Goal: Information Seeking & Learning: Learn about a topic

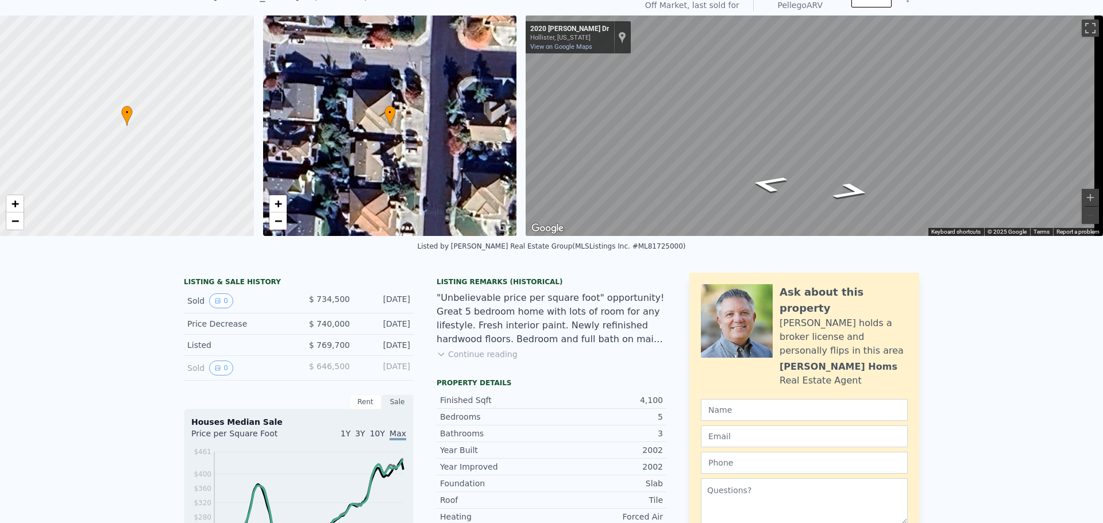
scroll to position [4, 0]
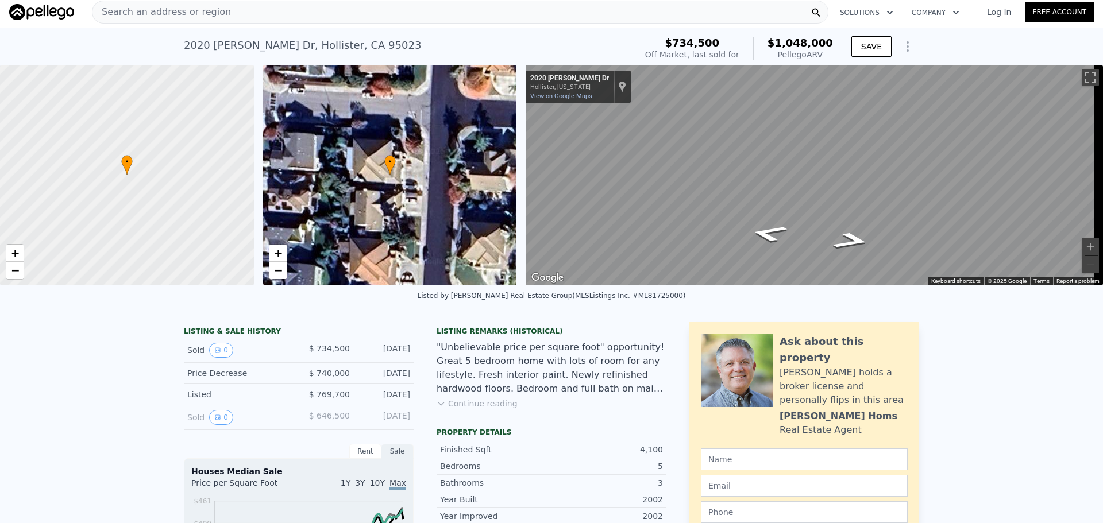
click at [207, 9] on span "Search an address or region" at bounding box center [161, 12] width 138 height 14
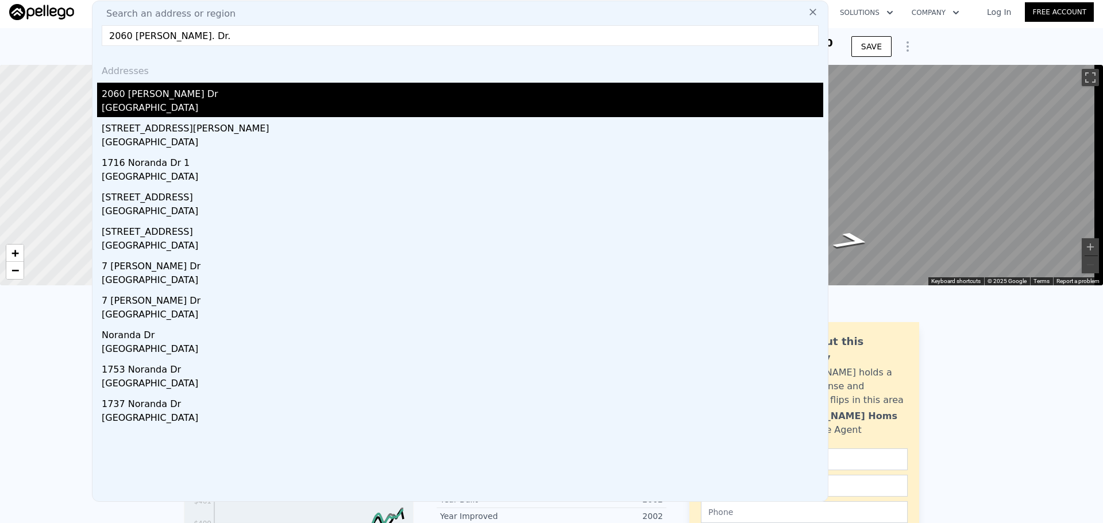
type input "2060 [PERSON_NAME]. Dr."
click at [138, 110] on div "[GEOGRAPHIC_DATA]" at bounding box center [463, 109] width 722 height 16
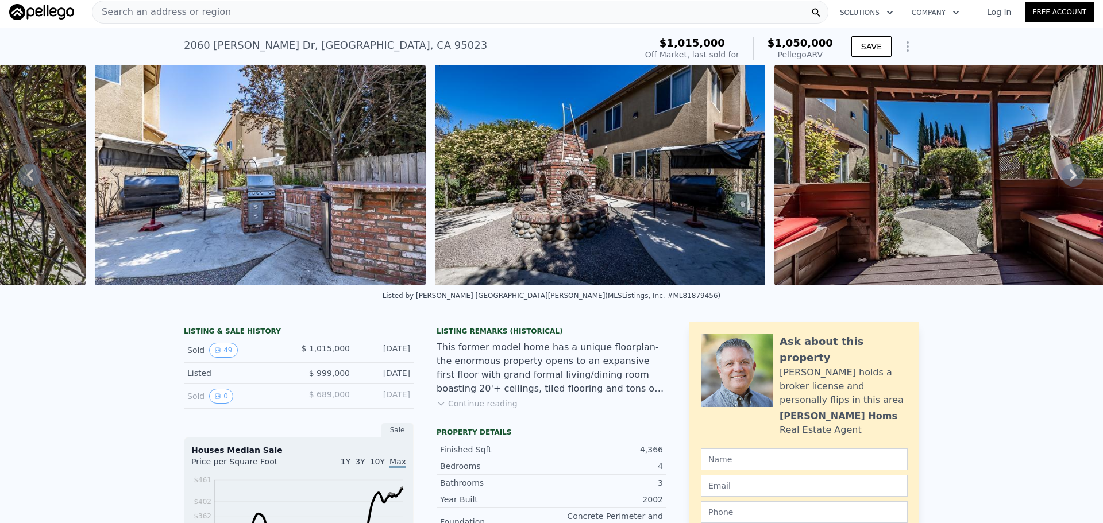
scroll to position [0, 15938]
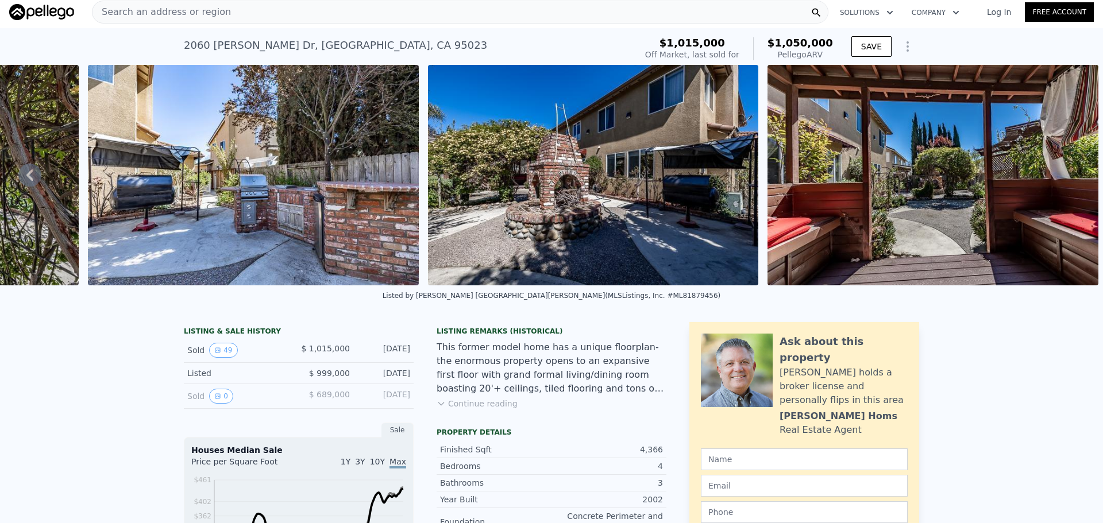
click at [482, 410] on button "Continue reading" at bounding box center [477, 403] width 81 height 11
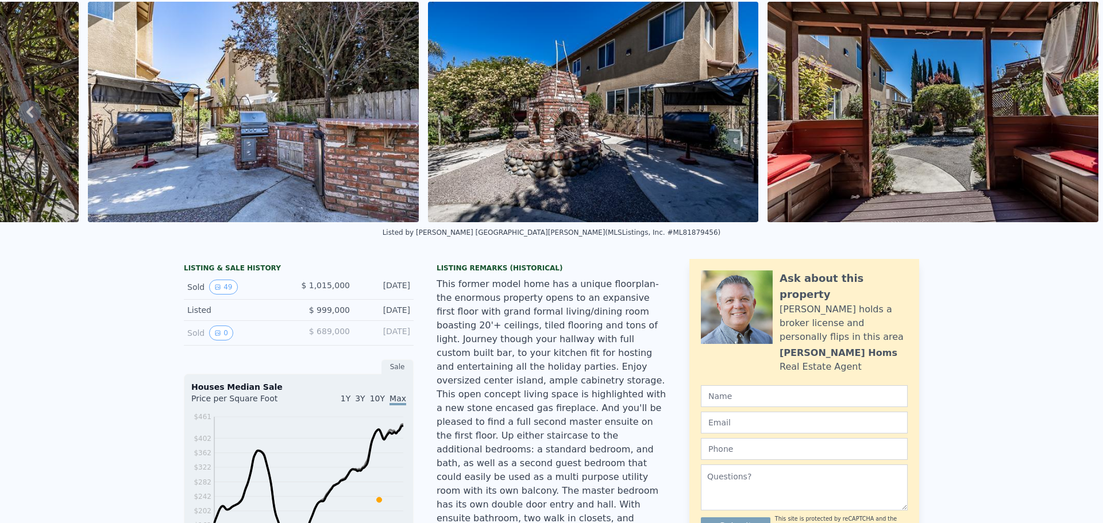
scroll to position [0, 0]
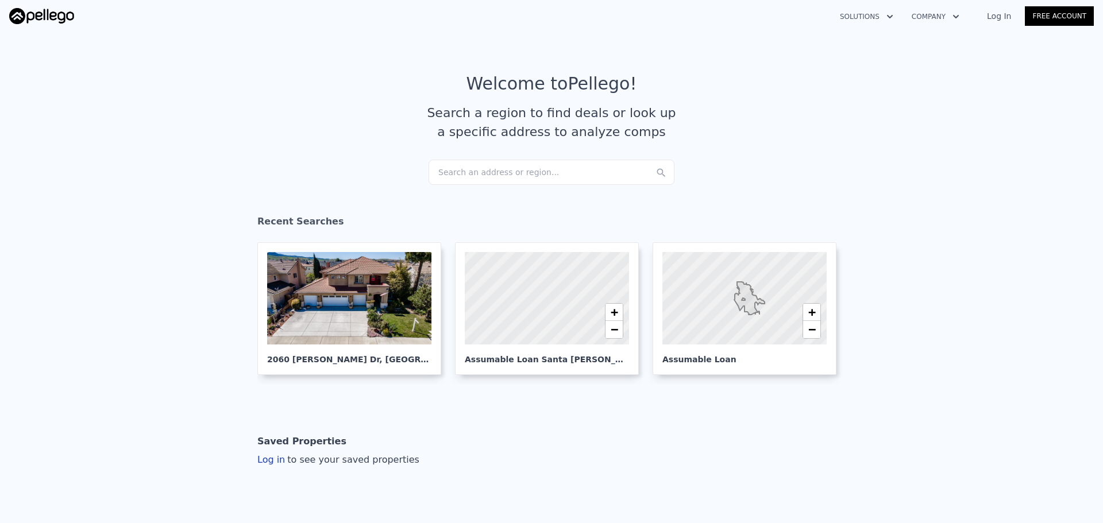
click at [511, 176] on div "Search an address or region..." at bounding box center [552, 172] width 246 height 25
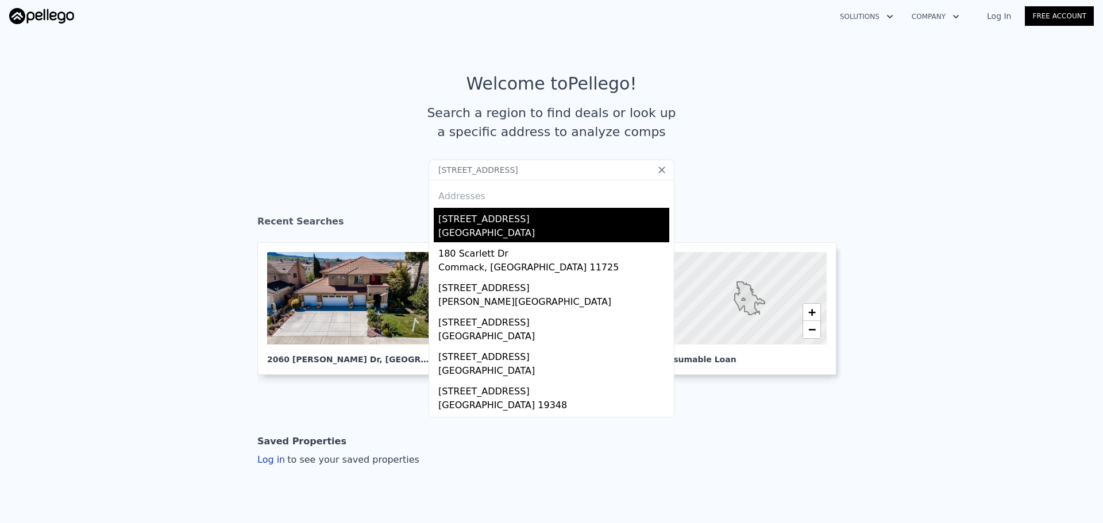
type input "[STREET_ADDRESS]"
click at [569, 219] on div "[STREET_ADDRESS]" at bounding box center [553, 217] width 231 height 18
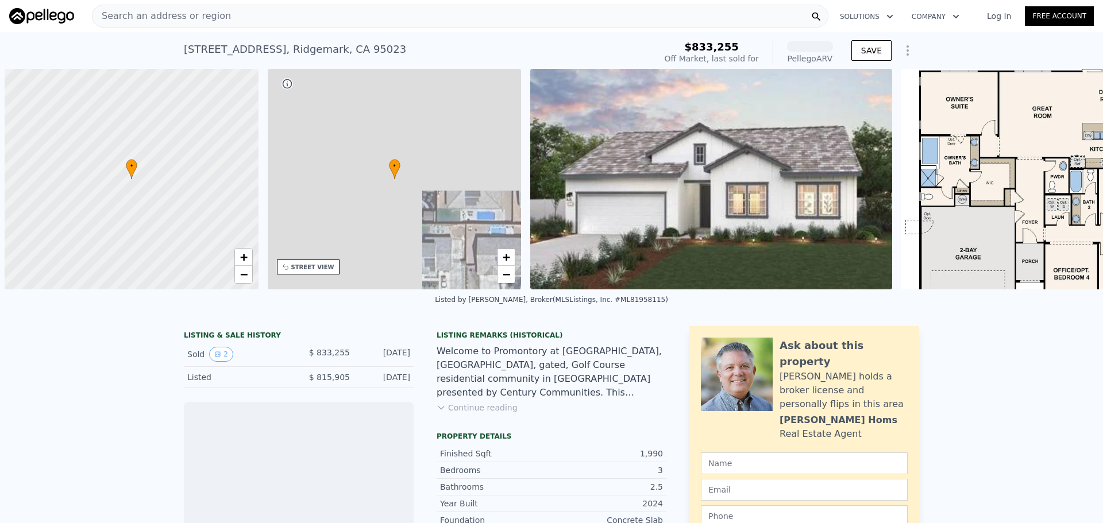
scroll to position [0, 5]
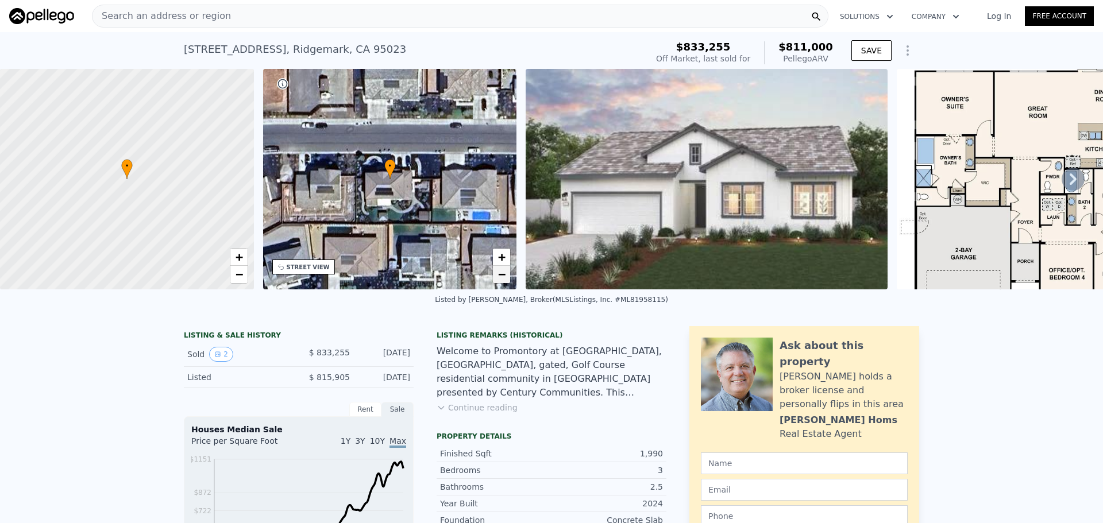
click at [510, 276] on div "+ −" at bounding box center [501, 266] width 18 height 36
click at [503, 277] on span "−" at bounding box center [501, 274] width 7 height 14
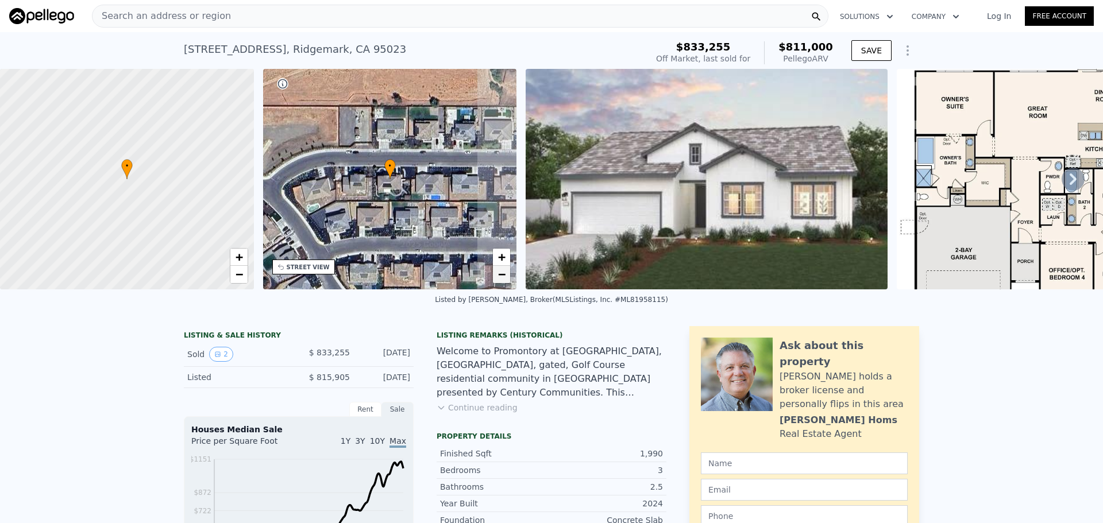
click at [503, 277] on span "−" at bounding box center [501, 274] width 7 height 14
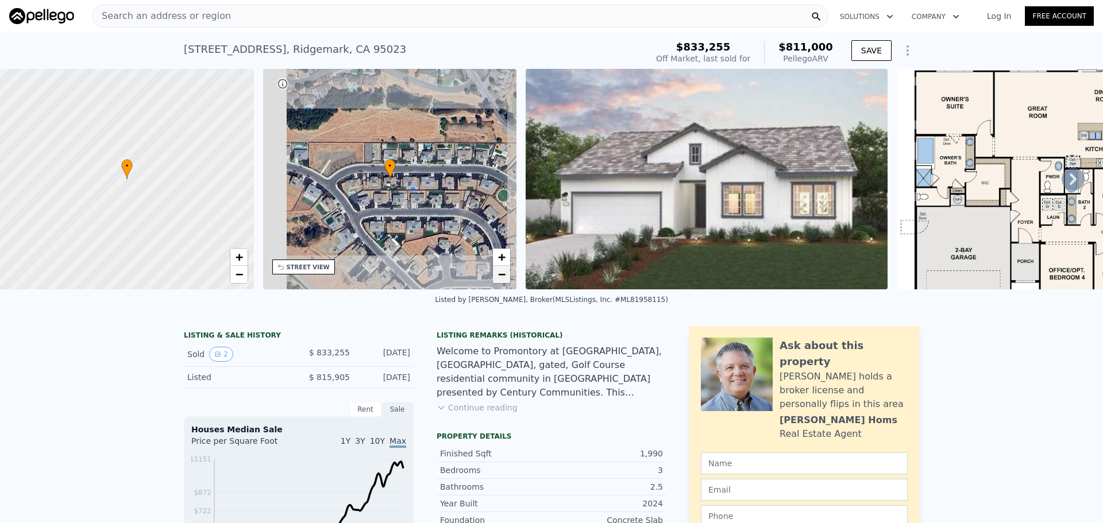
click at [503, 277] on span "−" at bounding box center [501, 274] width 7 height 14
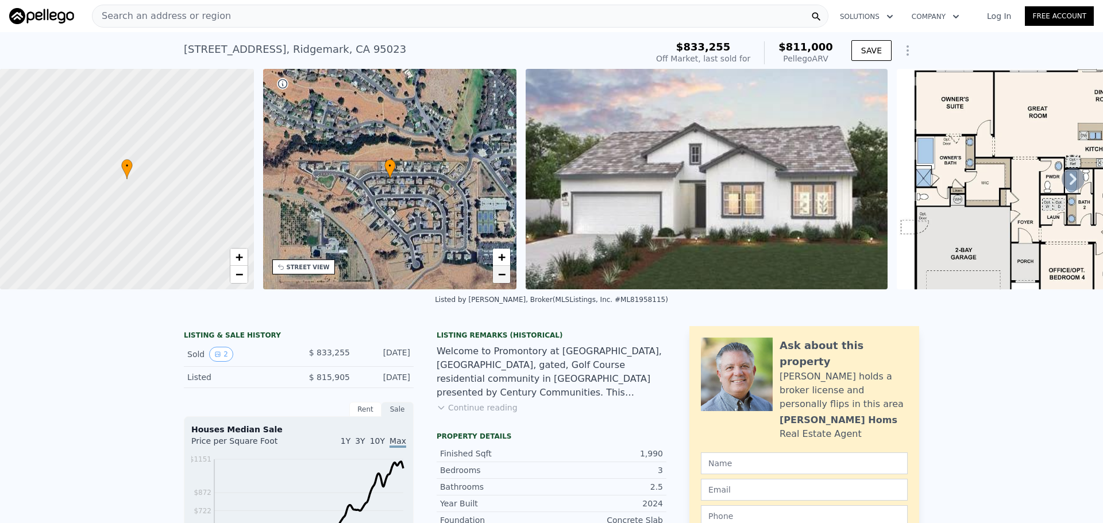
click at [503, 277] on span "−" at bounding box center [501, 274] width 7 height 14
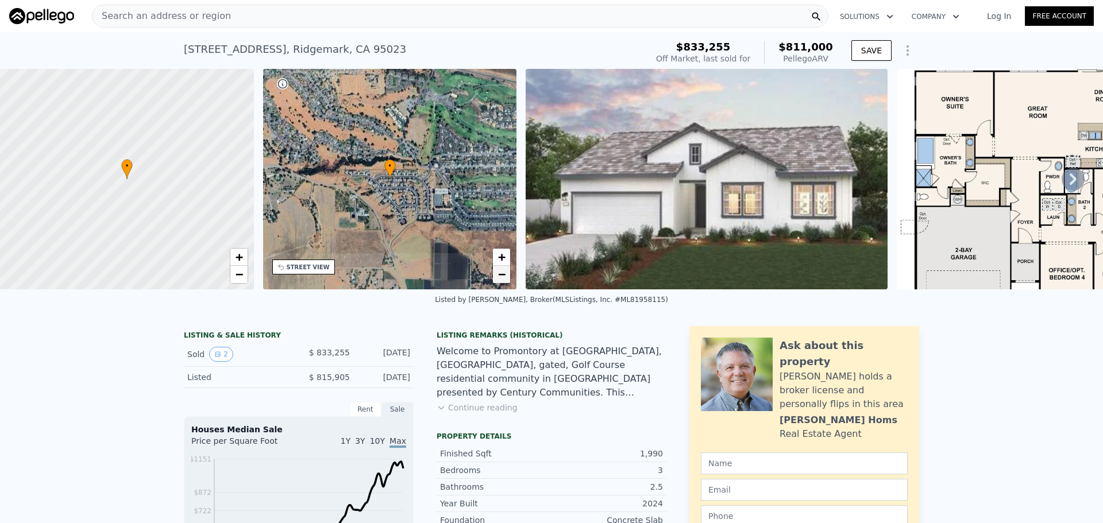
click at [503, 277] on span "−" at bounding box center [501, 274] width 7 height 14
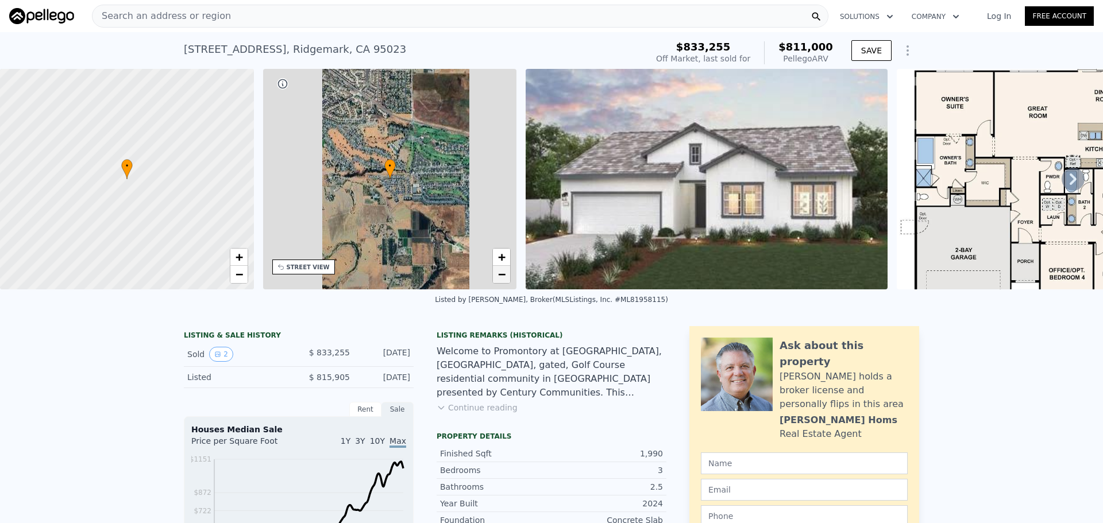
click at [503, 277] on span "−" at bounding box center [501, 274] width 7 height 14
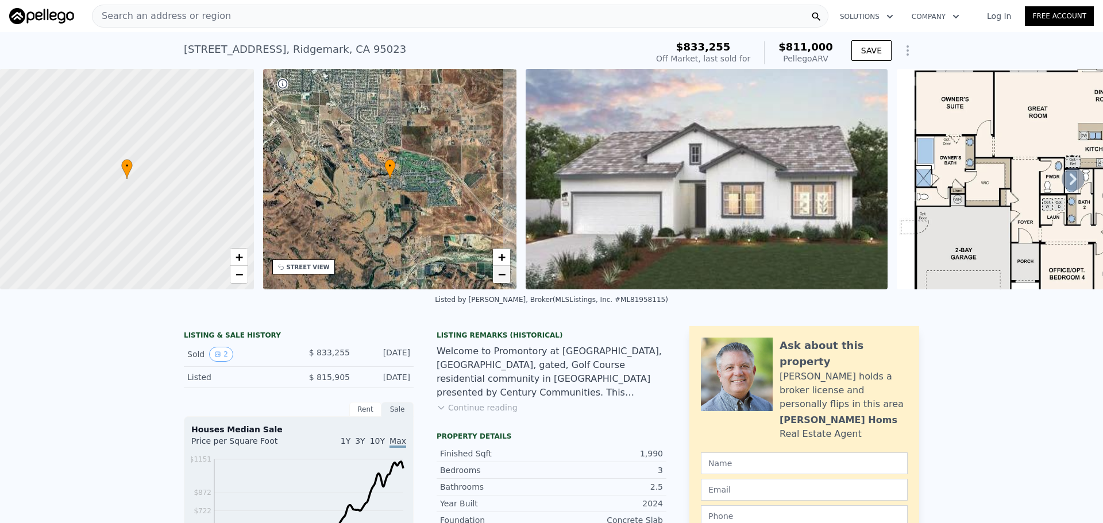
click at [503, 277] on span "−" at bounding box center [501, 274] width 7 height 14
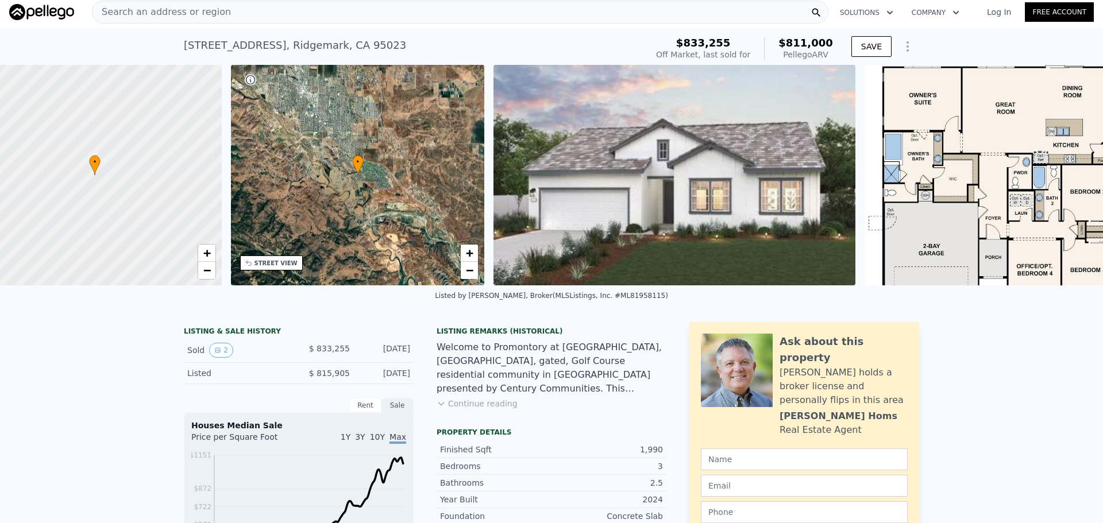
scroll to position [0, 65]
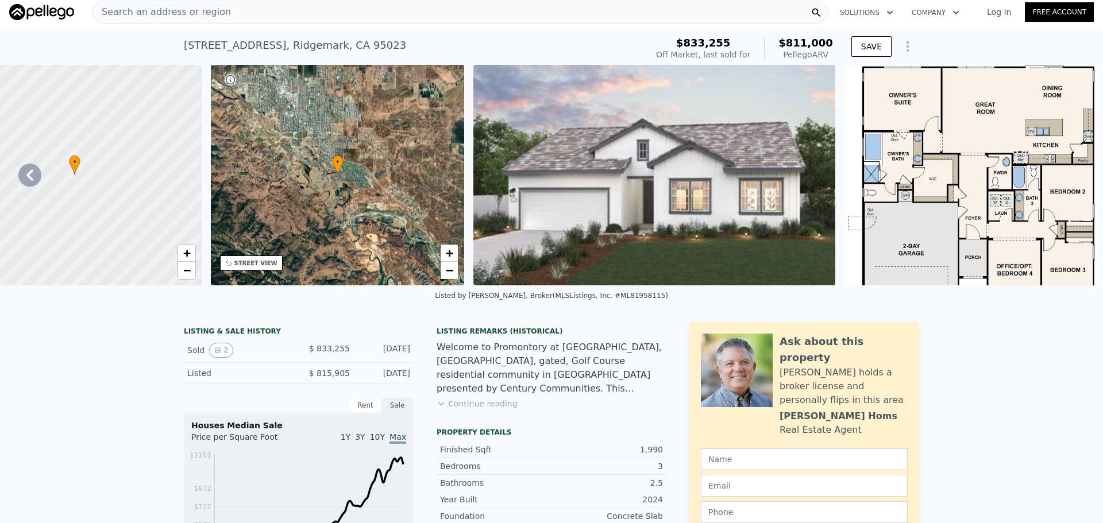
click at [977, 232] on img at bounding box center [972, 175] width 254 height 221
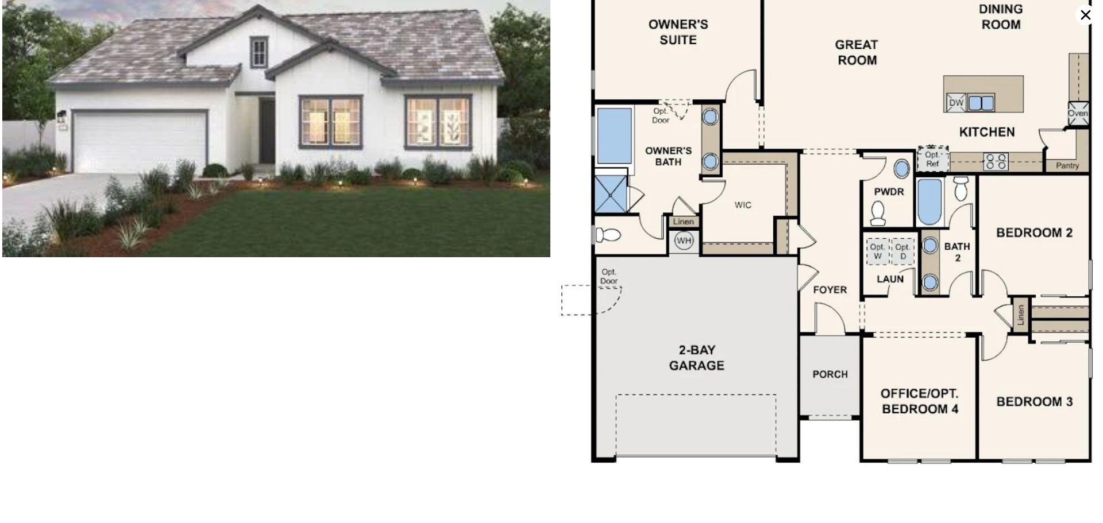
scroll to position [79, 0]
